Goal: Browse casually

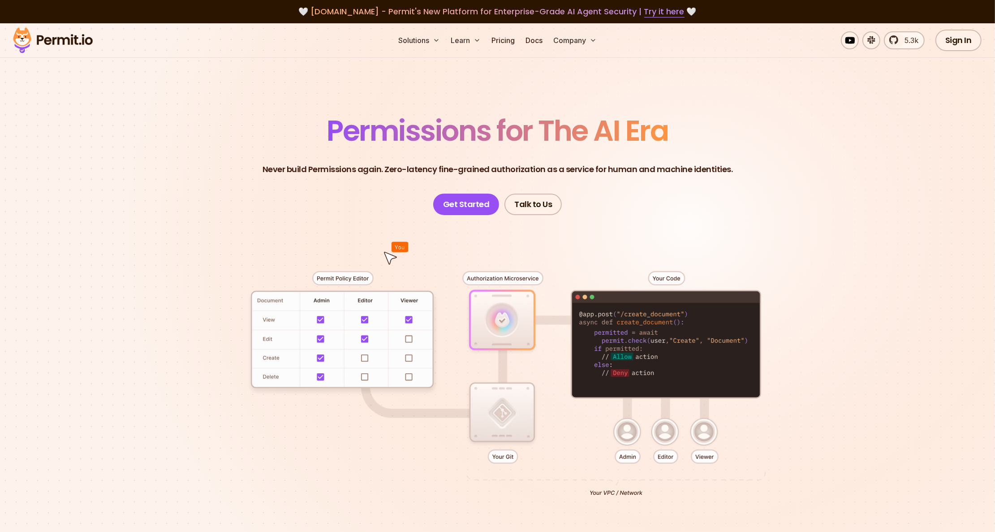
click at [269, 192] on header "Permissions for The AI Era Never build Permissions again. Zero-latency fine-gra…" at bounding box center [497, 166] width 627 height 99
click at [847, 213] on section "Permissions for The AI Era Never build Permissions again. Zero-latency fine-gra…" at bounding box center [497, 319] width 995 height 592
